Goal: Information Seeking & Learning: Learn about a topic

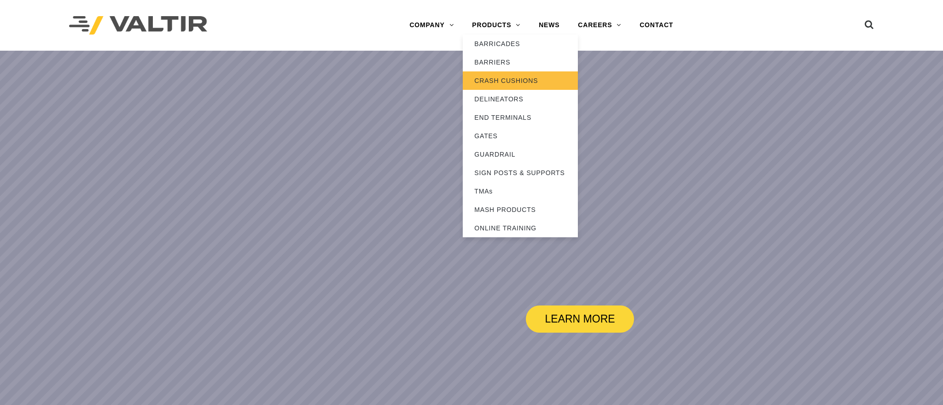
click at [504, 76] on link "CRASH CUSHIONS" at bounding box center [520, 80] width 115 height 18
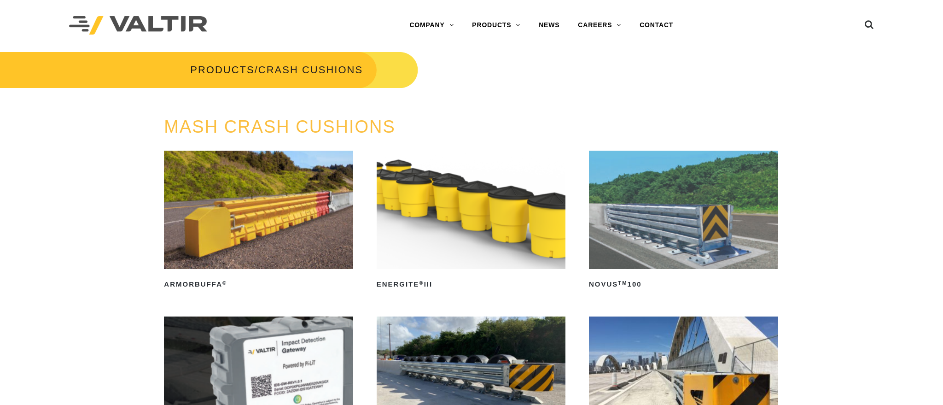
click at [246, 201] on img at bounding box center [258, 210] width 189 height 118
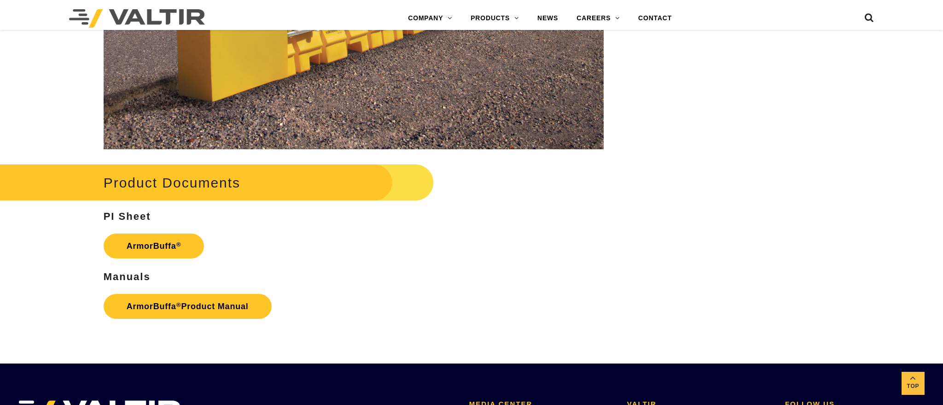
scroll to position [1382, 0]
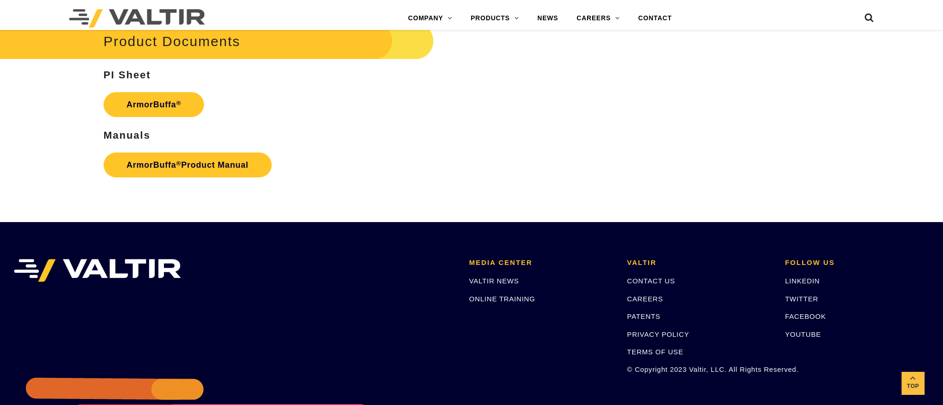
scroll to position [1520, 0]
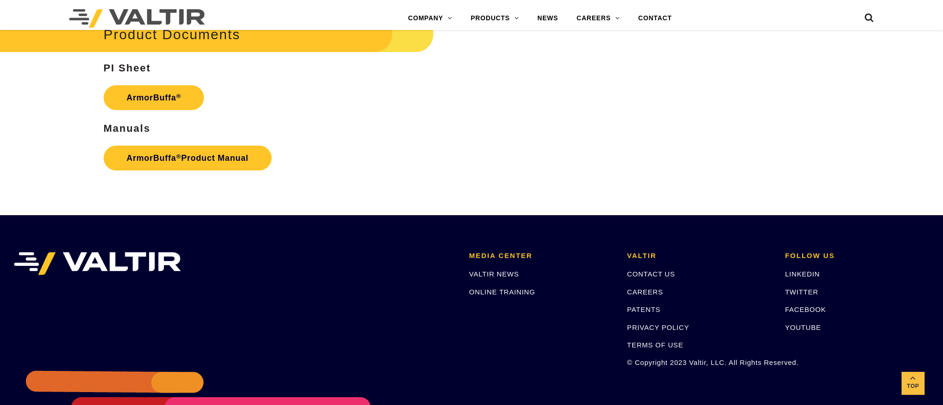
drag, startPoint x: 593, startPoint y: 124, endPoint x: 562, endPoint y: 82, distance: 52.4
click at [593, 124] on h3 "Manuals" at bounding box center [354, 128] width 501 height 11
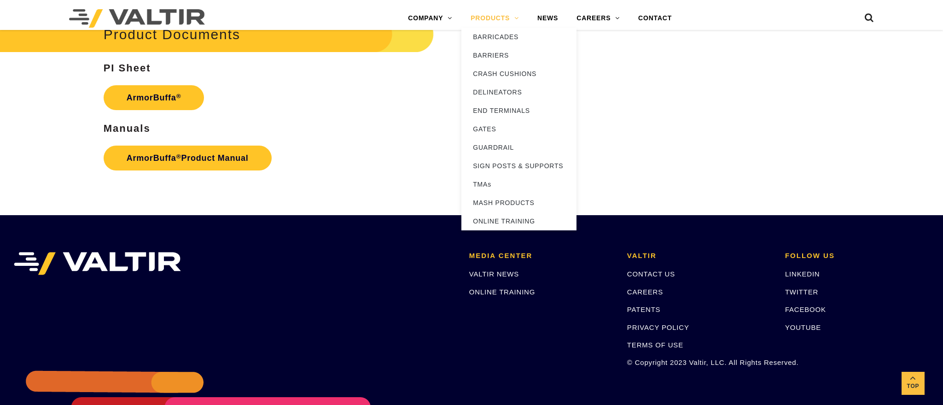
click at [506, 12] on link "PRODUCTS" at bounding box center [494, 18] width 67 height 18
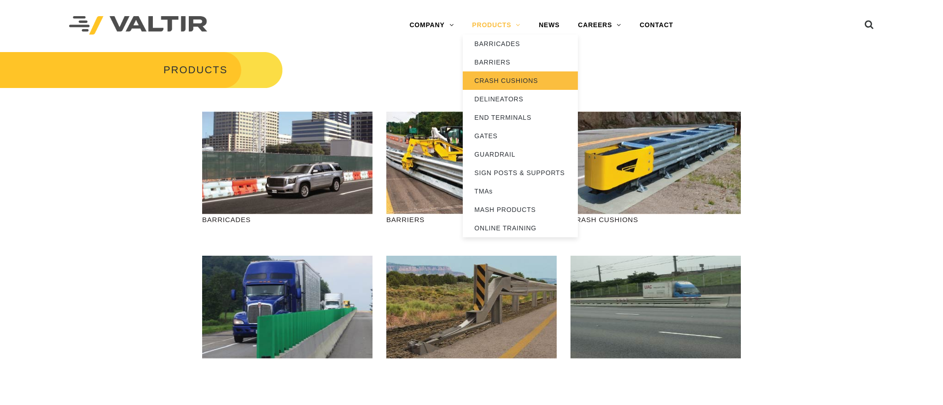
click at [496, 77] on link "CRASH CUSHIONS" at bounding box center [520, 80] width 115 height 18
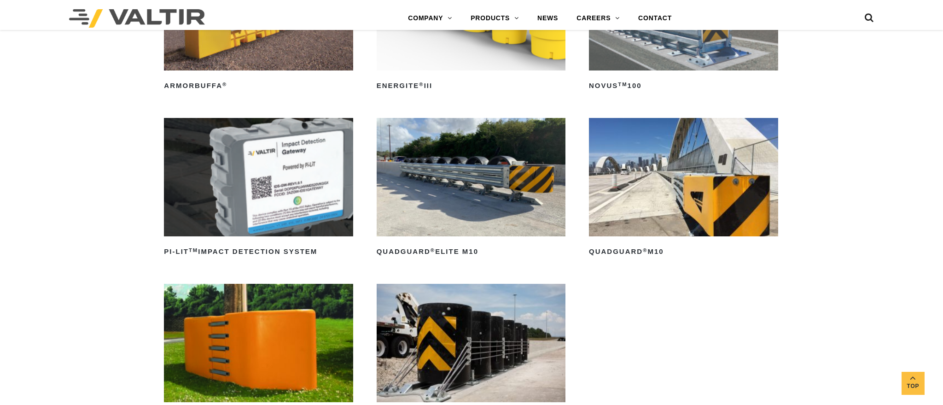
scroll to position [138, 0]
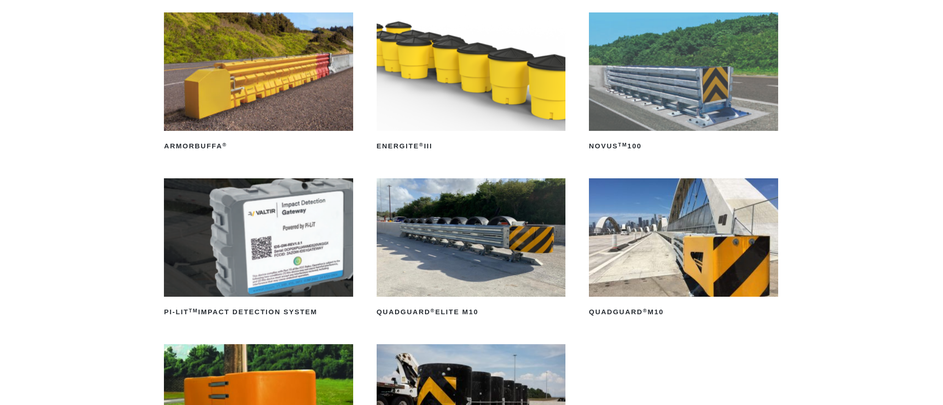
click at [648, 240] on img at bounding box center [683, 237] width 189 height 118
